Goal: Transaction & Acquisition: Purchase product/service

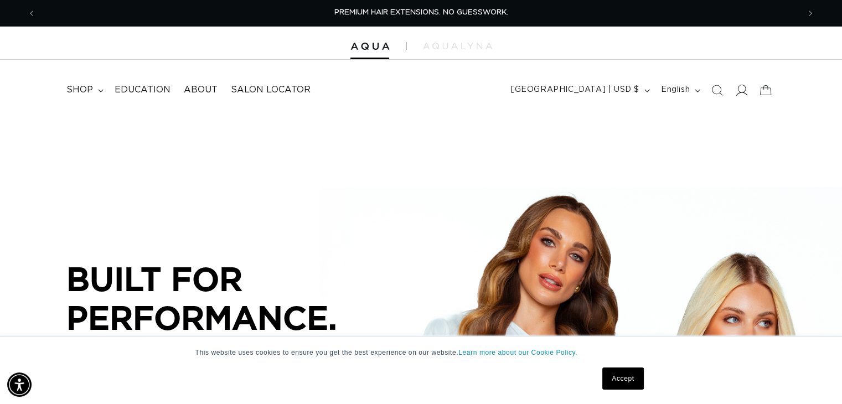
click at [741, 91] on icon at bounding box center [742, 90] width 12 height 12
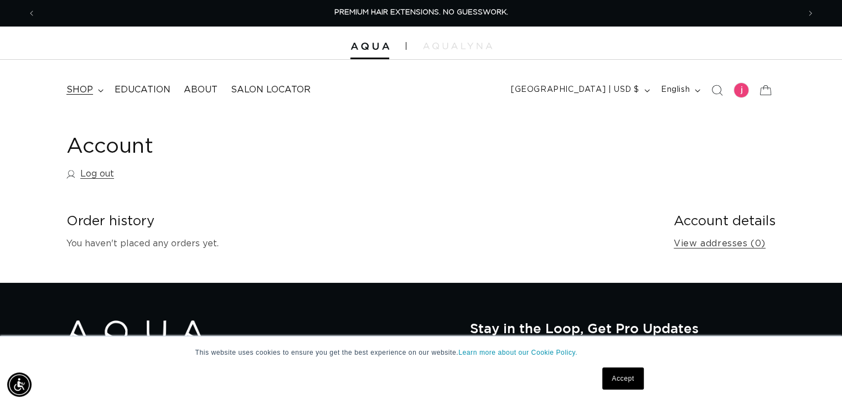
click at [84, 91] on span "shop" at bounding box center [79, 90] width 27 height 12
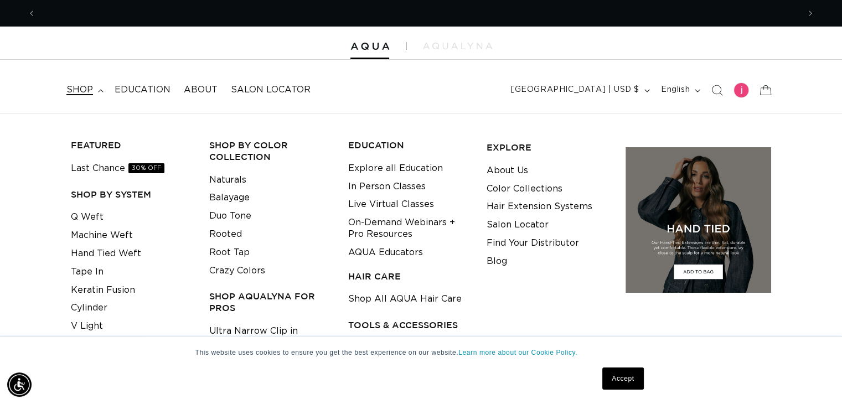
scroll to position [0, 1527]
click at [109, 291] on link "Keratin Fusion" at bounding box center [103, 290] width 64 height 18
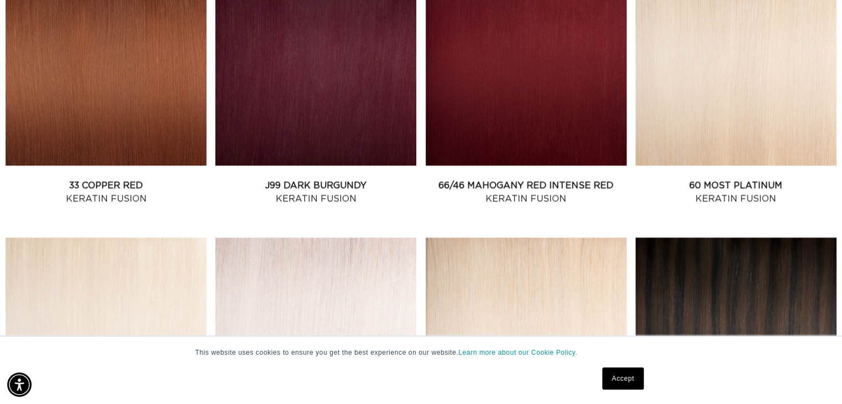
scroll to position [1496, 0]
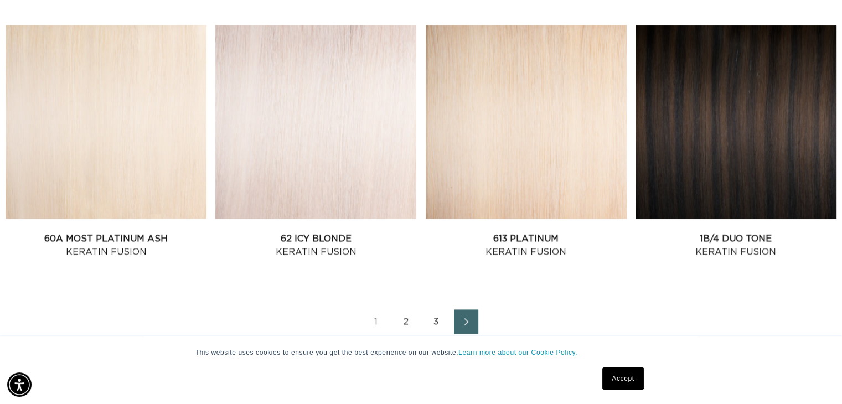
click at [466, 312] on link "Next page" at bounding box center [466, 322] width 24 height 24
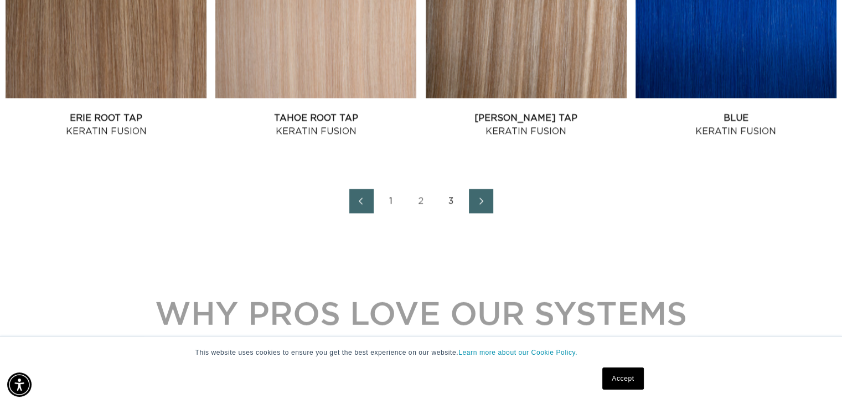
scroll to position [1662, 0]
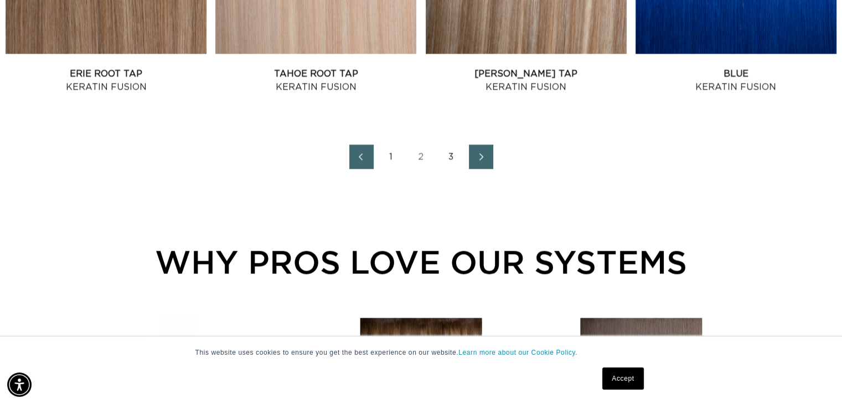
click at [476, 154] on icon "Next page" at bounding box center [482, 157] width 14 height 8
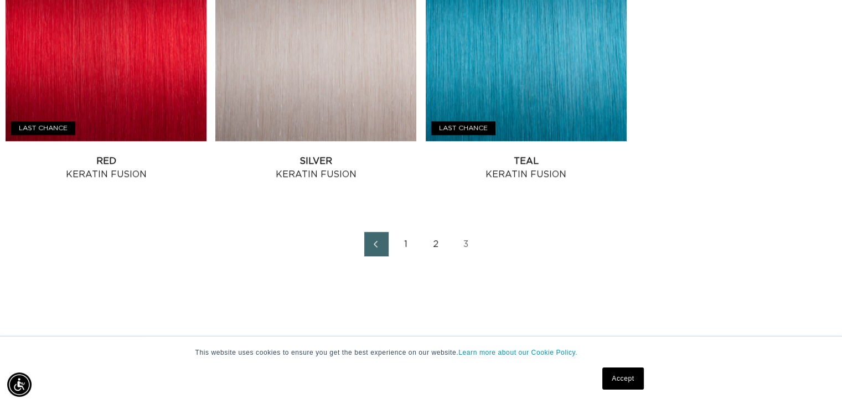
scroll to position [0, 764]
click at [69, 155] on link "Red Keratin Fusion" at bounding box center [106, 168] width 201 height 27
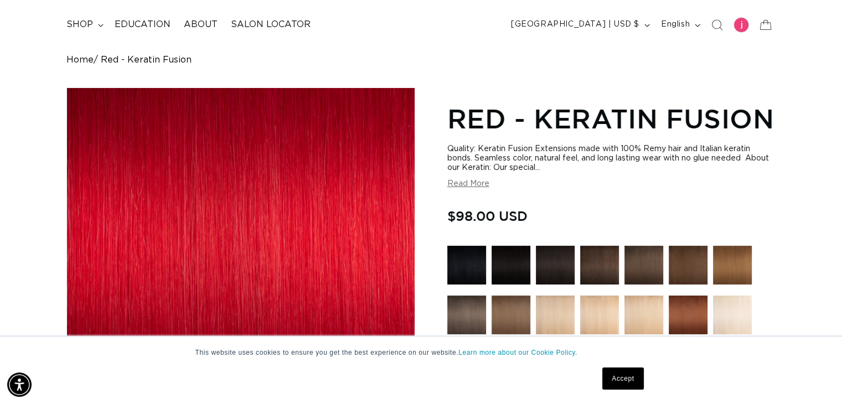
scroll to position [111, 0]
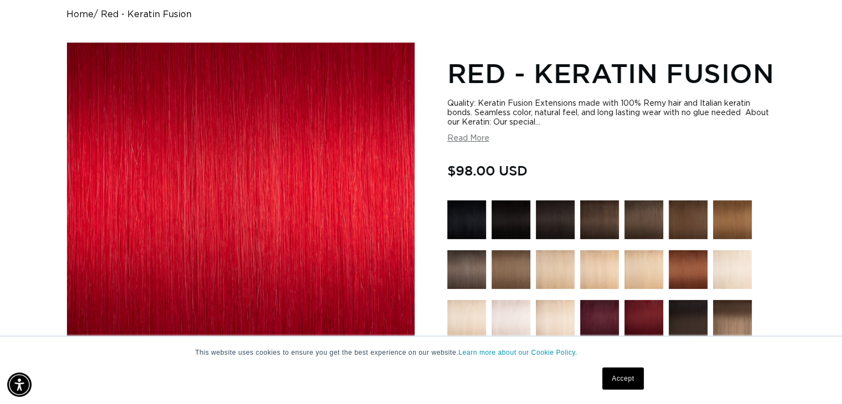
click at [476, 138] on button "Read More" at bounding box center [469, 138] width 42 height 9
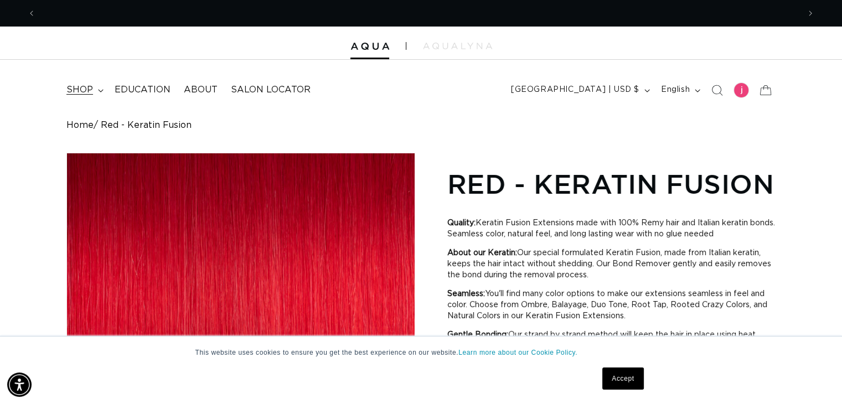
scroll to position [0, 764]
click at [75, 90] on span "shop" at bounding box center [79, 90] width 27 height 12
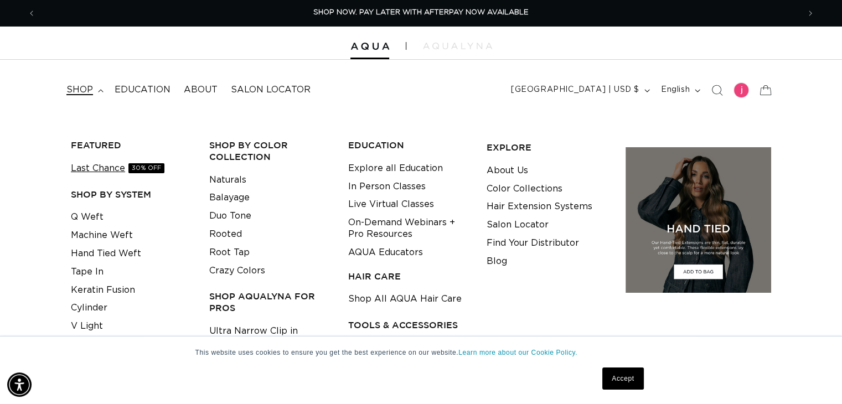
click at [84, 169] on link "Last Chance 30% OFF" at bounding box center [118, 169] width 94 height 18
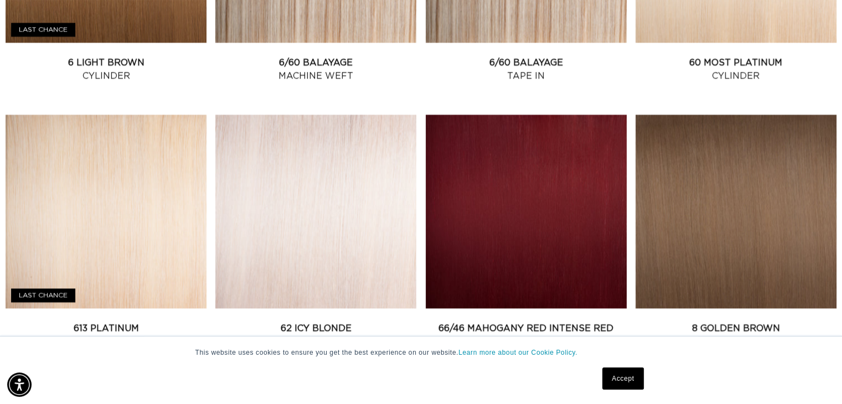
scroll to position [1606, 0]
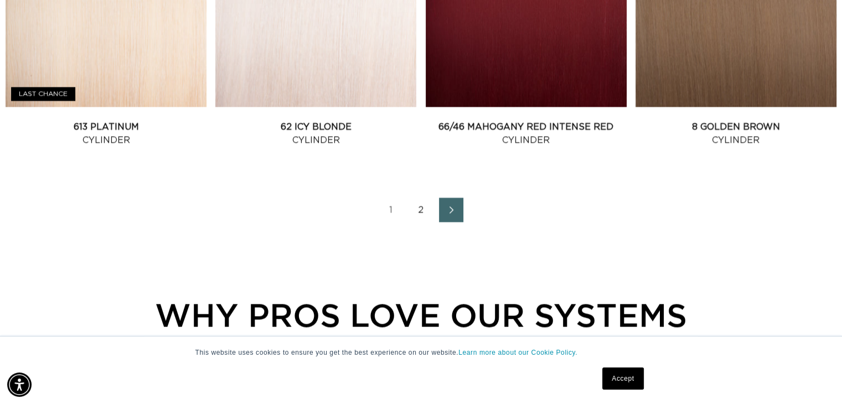
click at [459, 214] on link "Next page" at bounding box center [451, 210] width 24 height 24
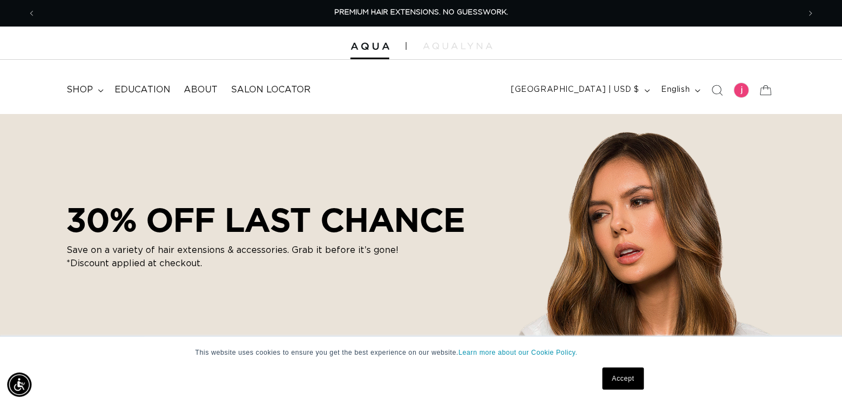
click at [469, 42] on div at bounding box center [421, 43] width 842 height 33
click at [443, 48] on img at bounding box center [457, 46] width 69 height 7
